Goal: Task Accomplishment & Management: Complete application form

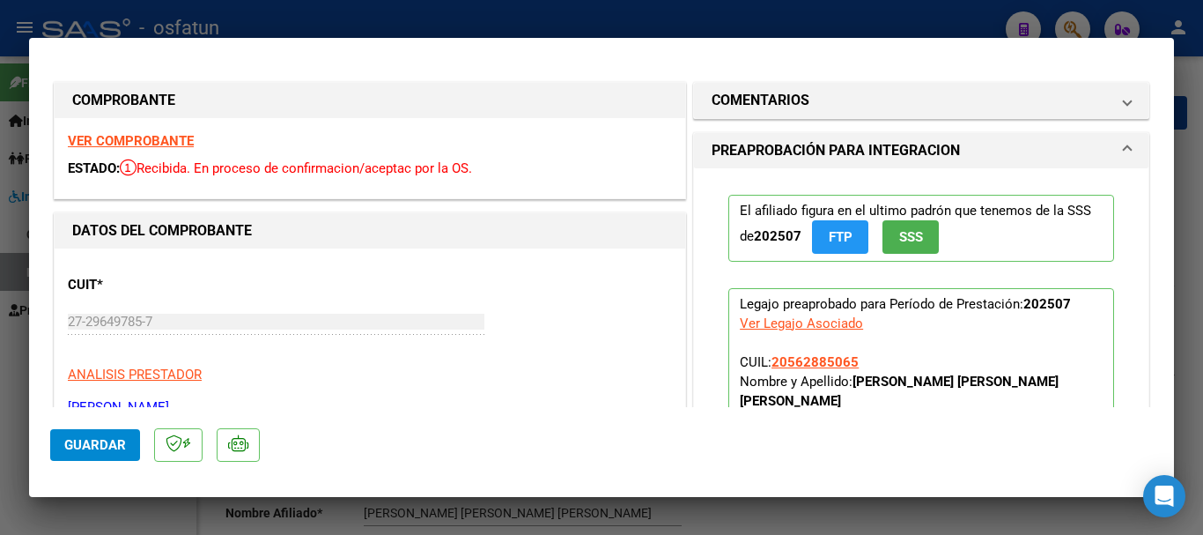
scroll to position [371, 0]
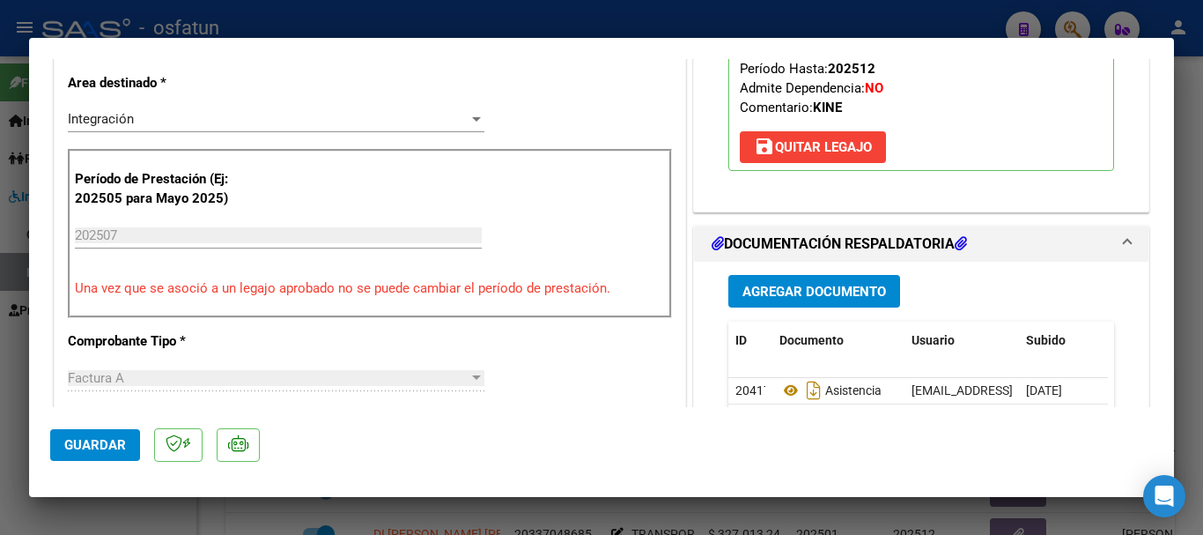
type input "$ 0,00"
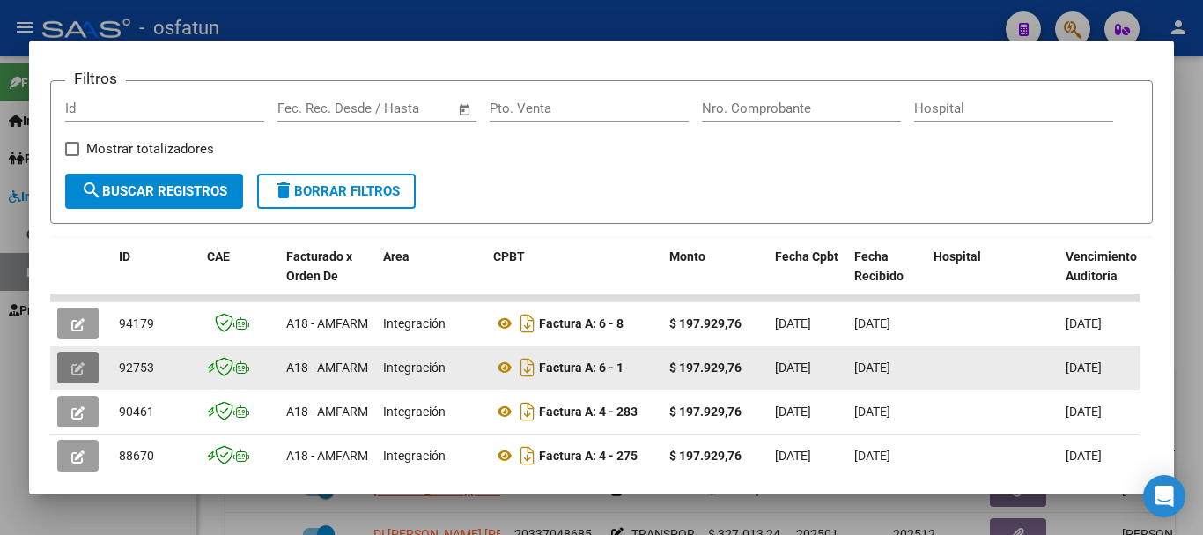
click at [71, 375] on icon "button" at bounding box center [77, 368] width 13 height 13
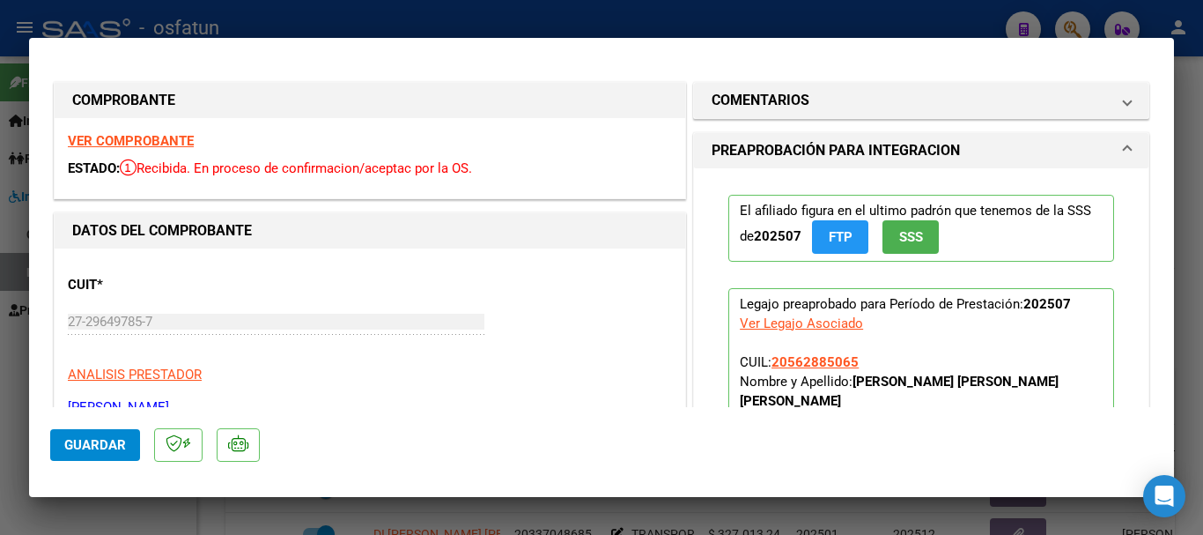
type input "$ 0,00"
